Goal: Task Accomplishment & Management: Check status

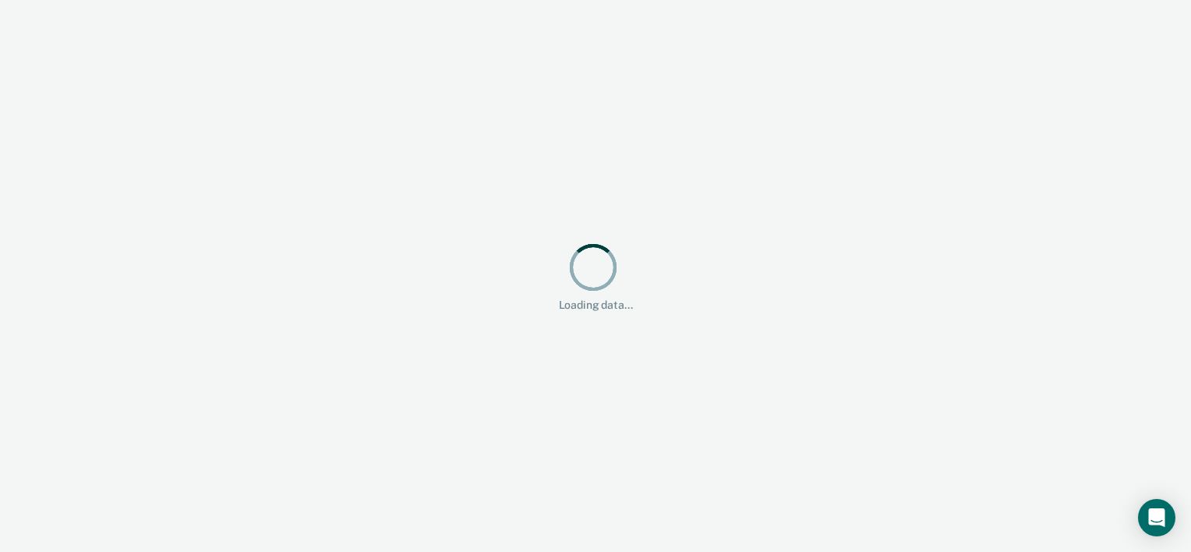
click at [863, 64] on div "Loading data..." at bounding box center [595, 276] width 1191 height 552
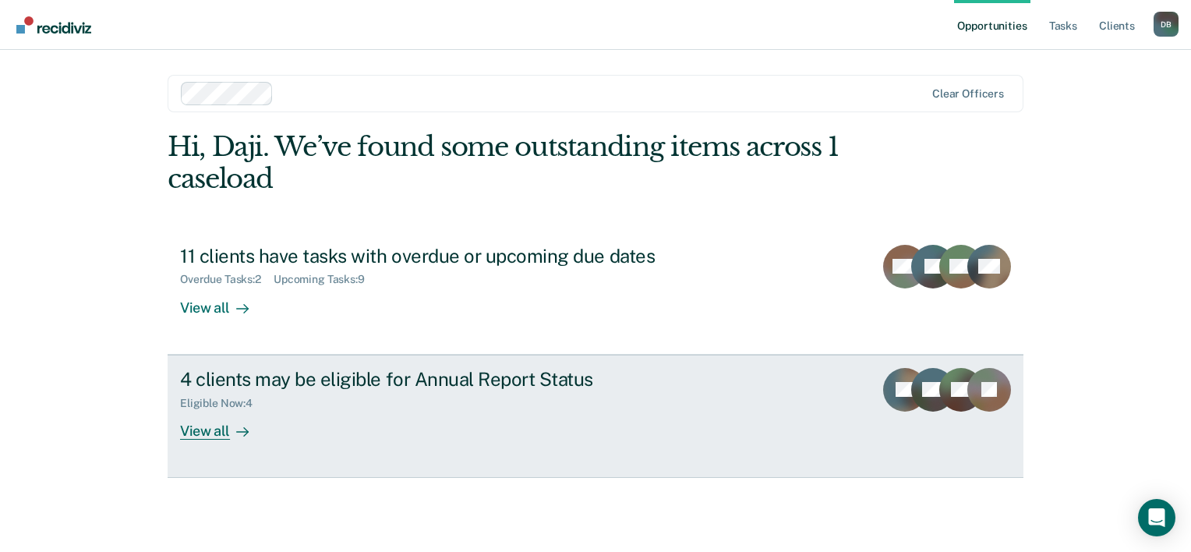
click at [247, 430] on icon at bounding box center [246, 431] width 4 height 9
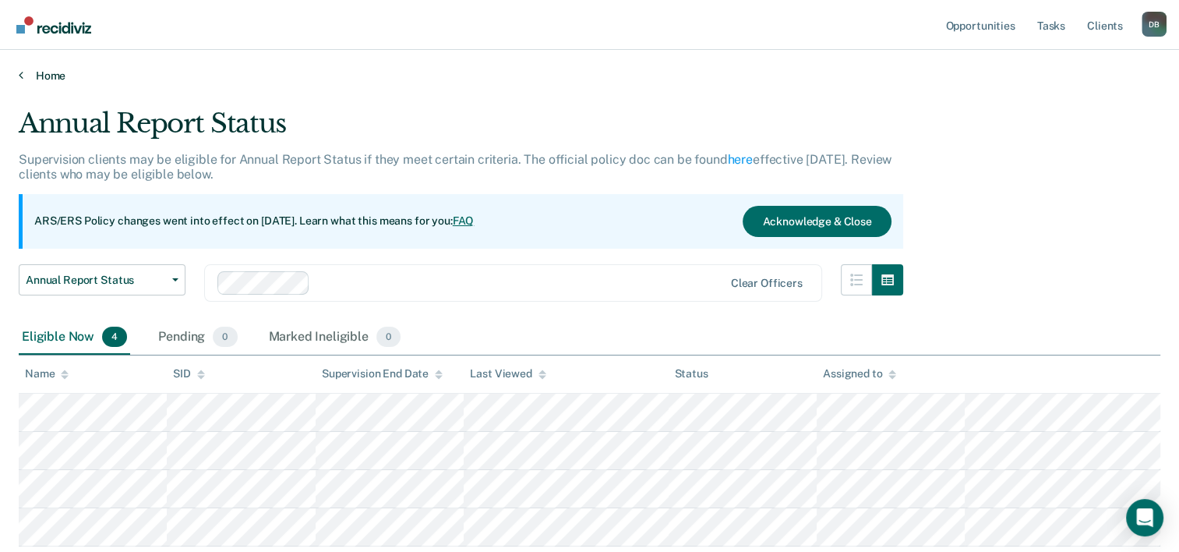
click at [47, 70] on link "Home" at bounding box center [589, 76] width 1141 height 14
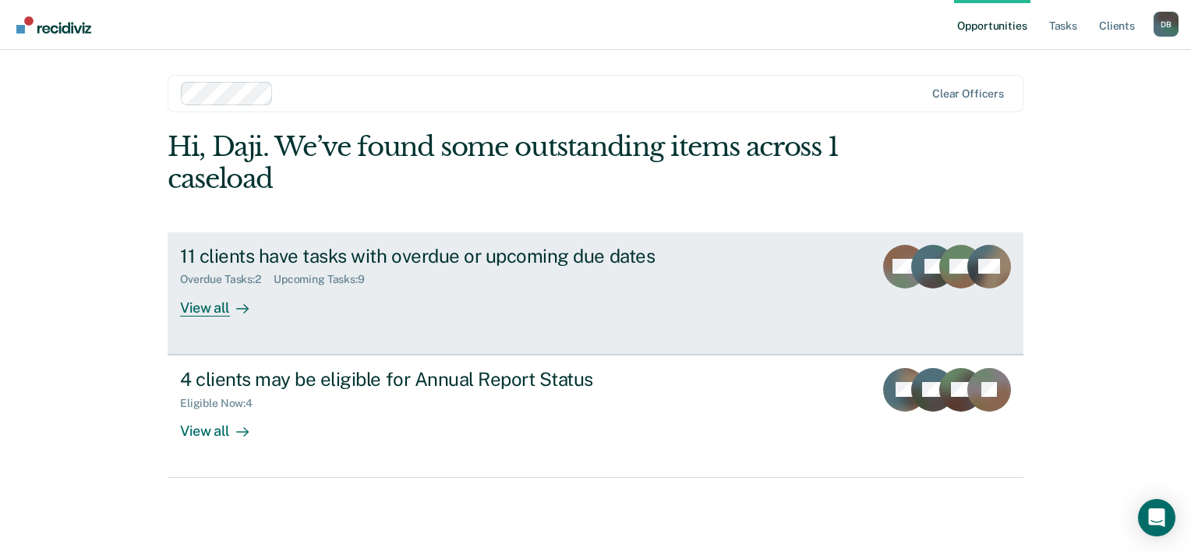
click at [464, 274] on div "Overdue Tasks : 2 Upcoming Tasks : 9" at bounding box center [453, 275] width 547 height 19
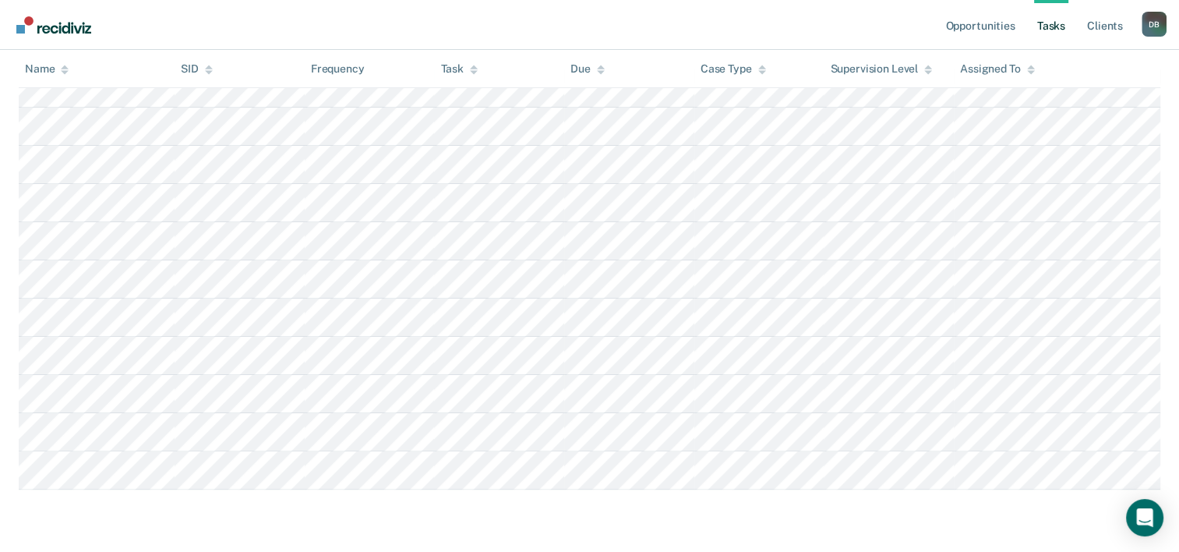
scroll to position [304, 0]
